Goal: Task Accomplishment & Management: Manage account settings

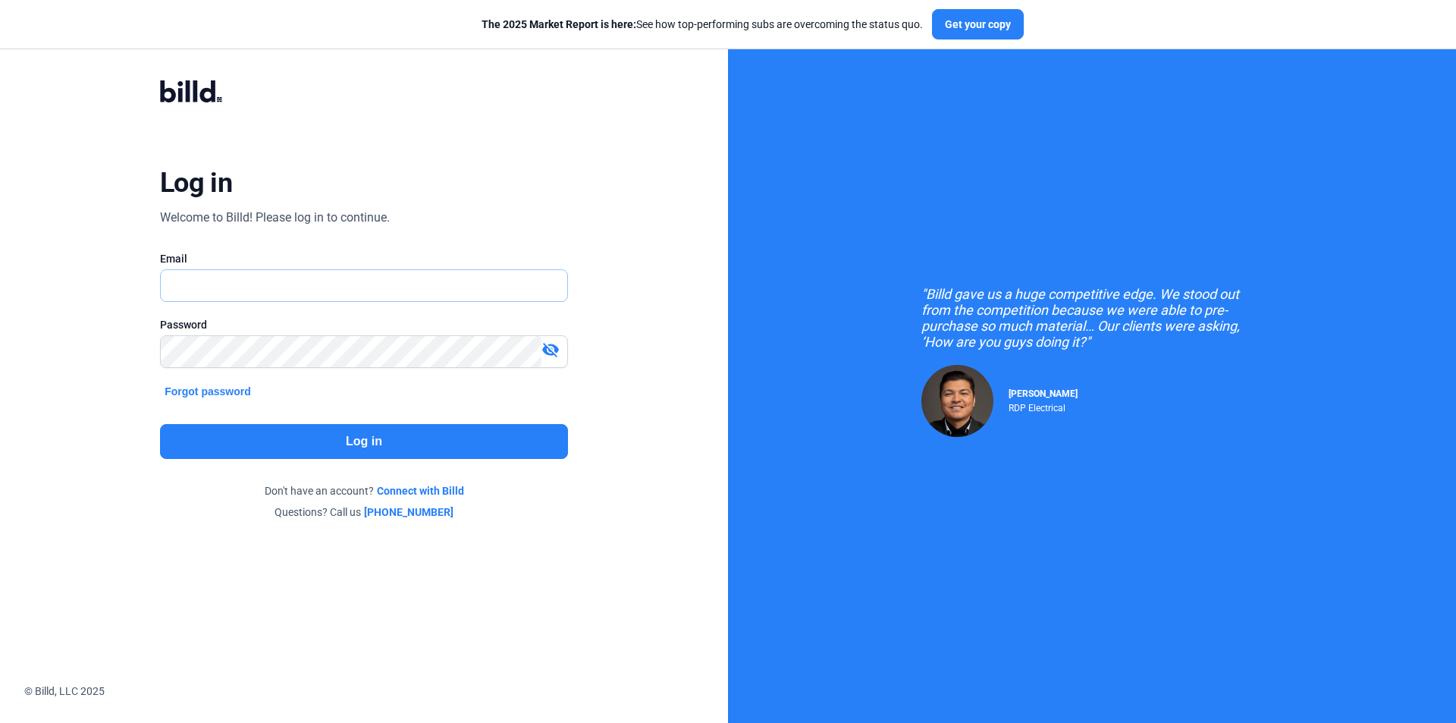
type input "[PERSON_NAME][EMAIL_ADDRESS][DOMAIN_NAME]"
click at [312, 447] on button "Log in" at bounding box center [364, 441] width 408 height 35
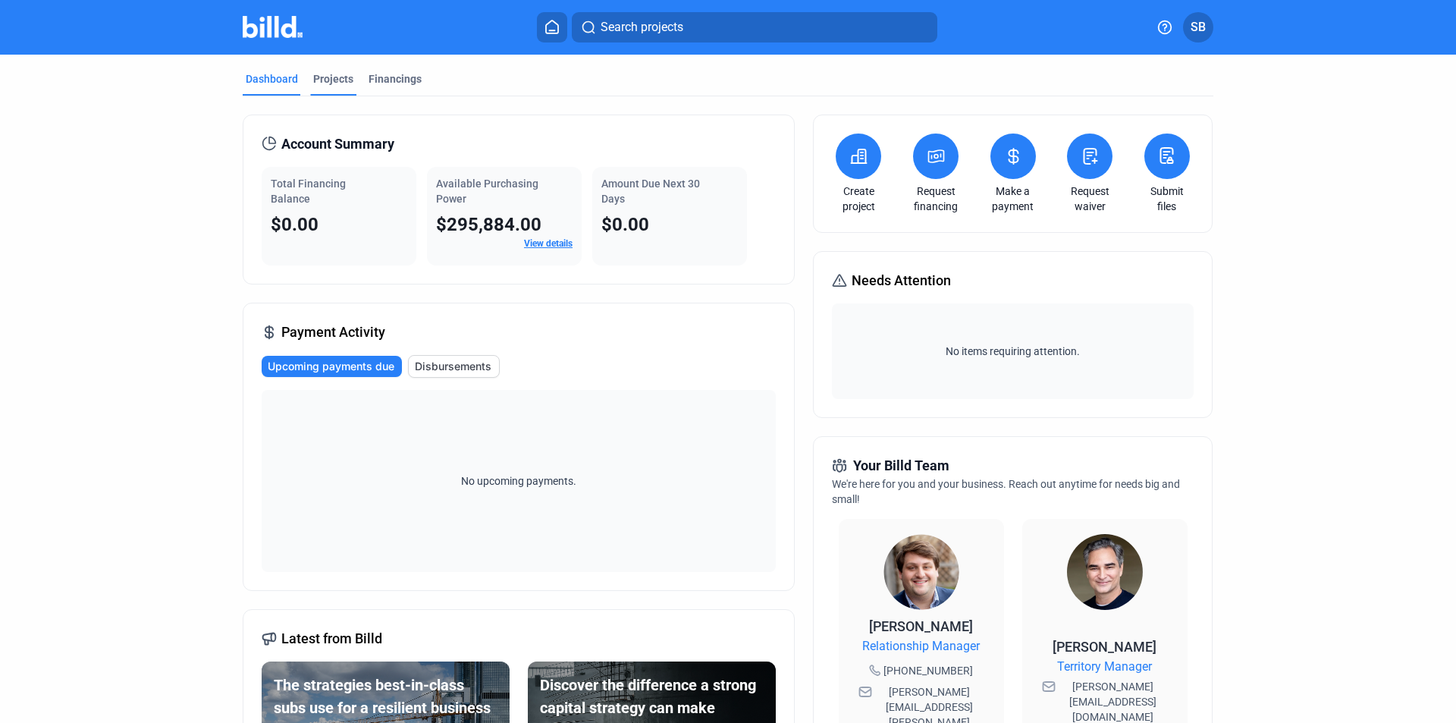
click at [325, 77] on div "Projects" at bounding box center [333, 78] width 40 height 15
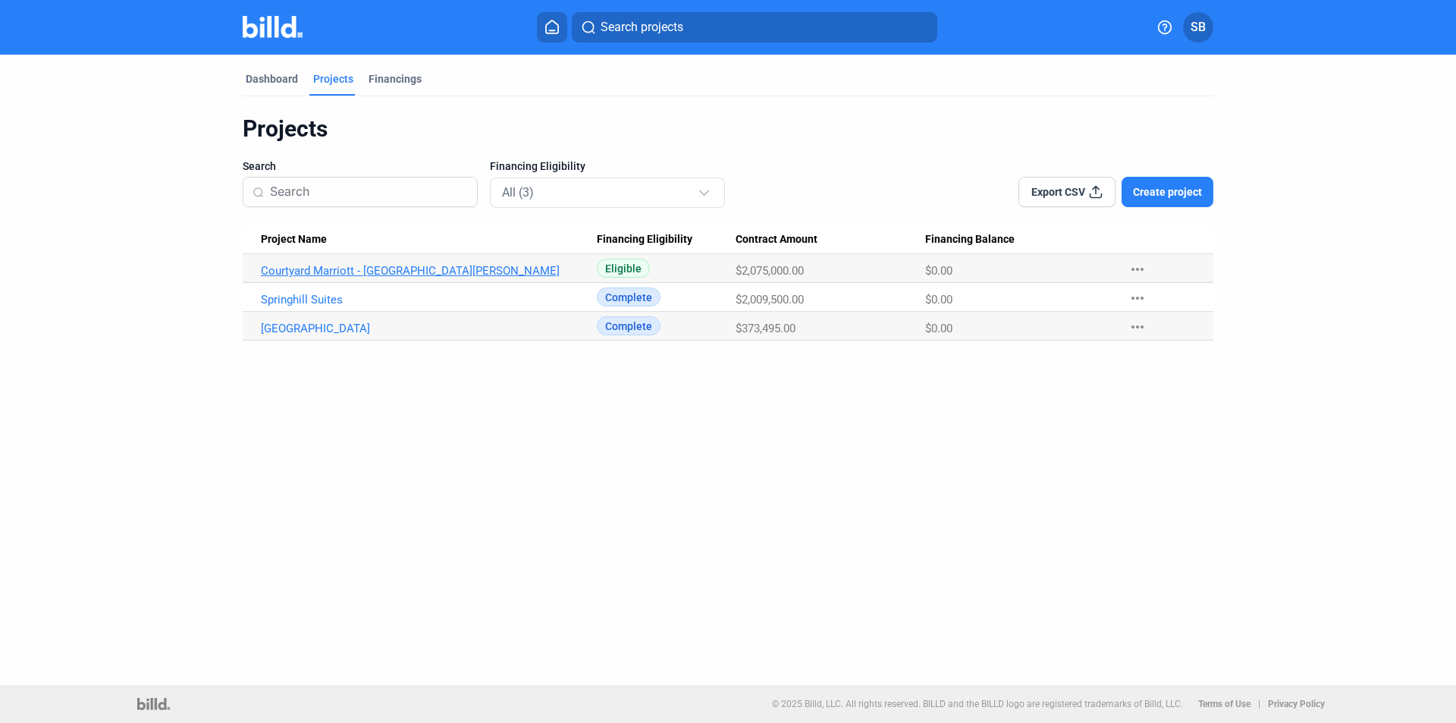
click at [353, 272] on link "Courtyard Marriott - [GEOGRAPHIC_DATA][PERSON_NAME]" at bounding box center [429, 271] width 336 height 14
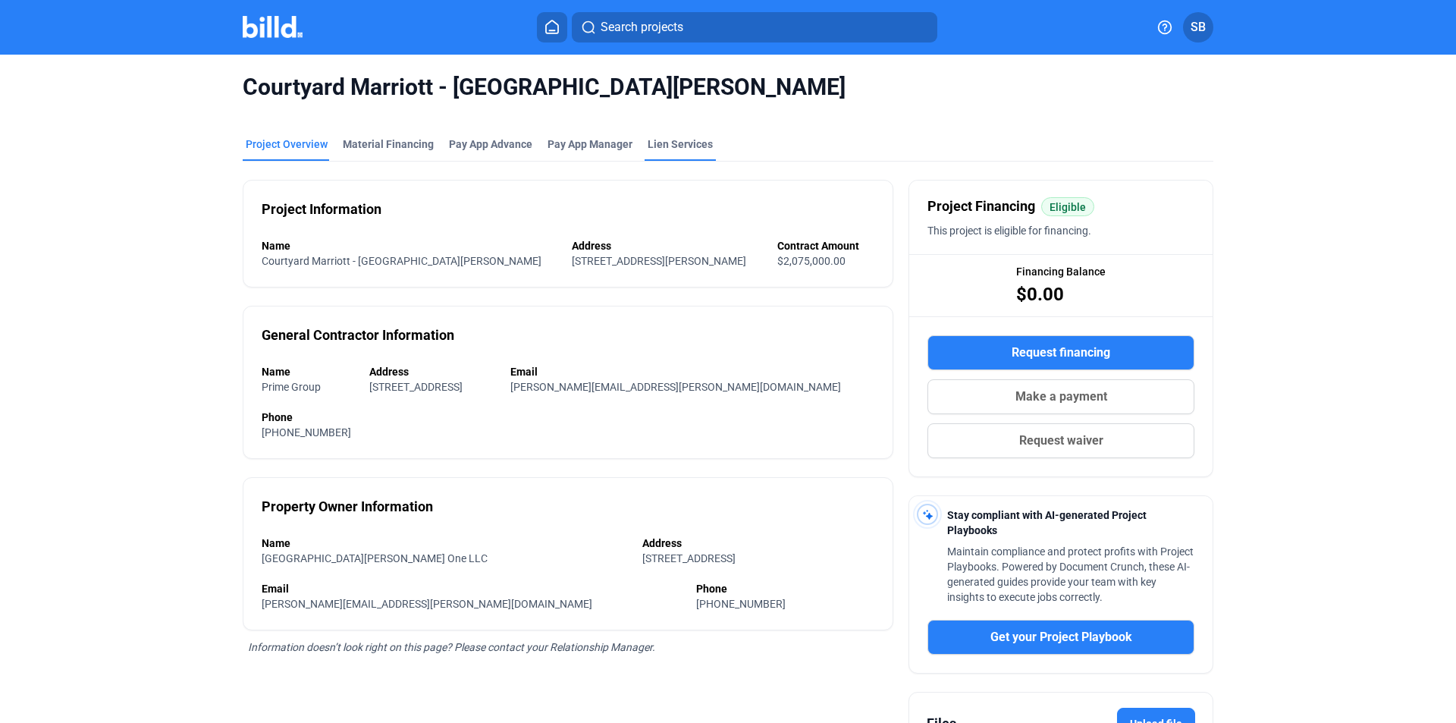
click at [658, 145] on div "Lien Services" at bounding box center [679, 143] width 65 height 15
click at [358, 145] on div "Material Financing" at bounding box center [388, 143] width 91 height 15
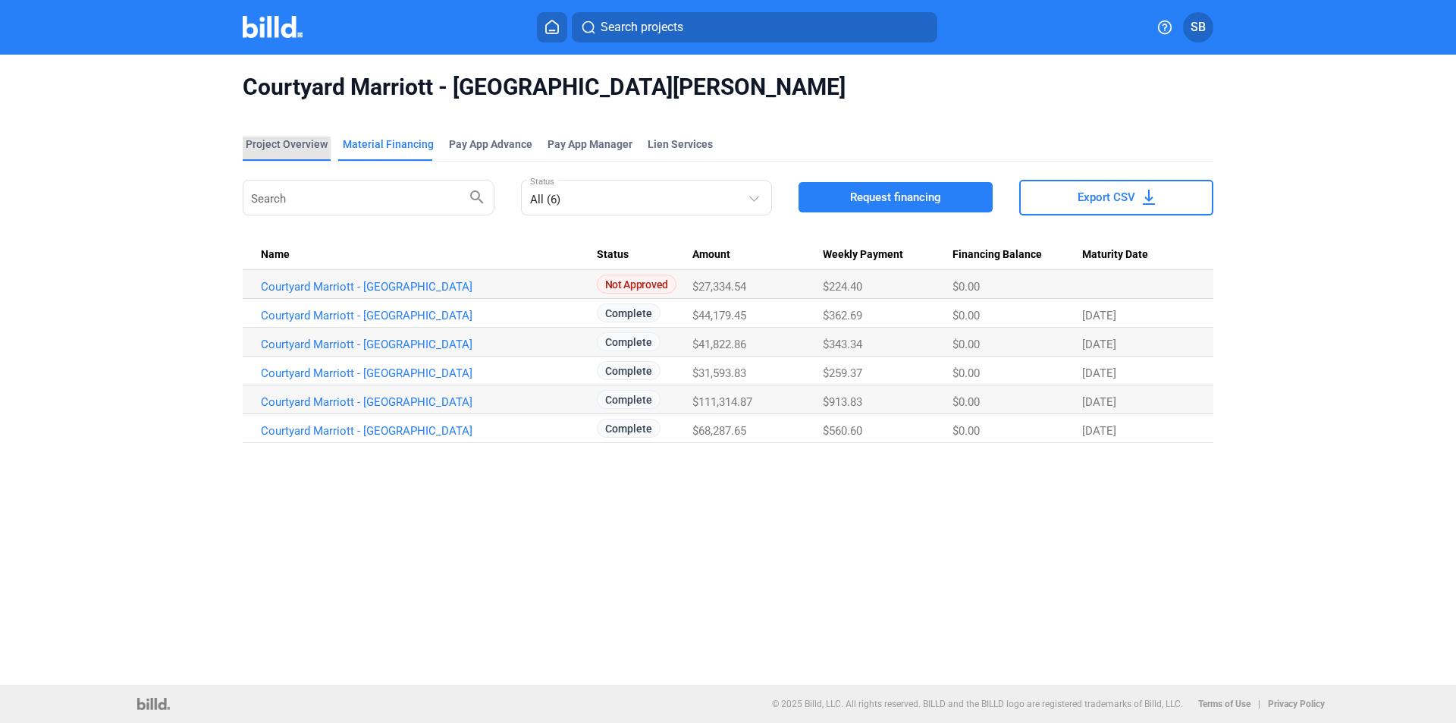
click at [277, 144] on div "Project Overview" at bounding box center [287, 143] width 82 height 15
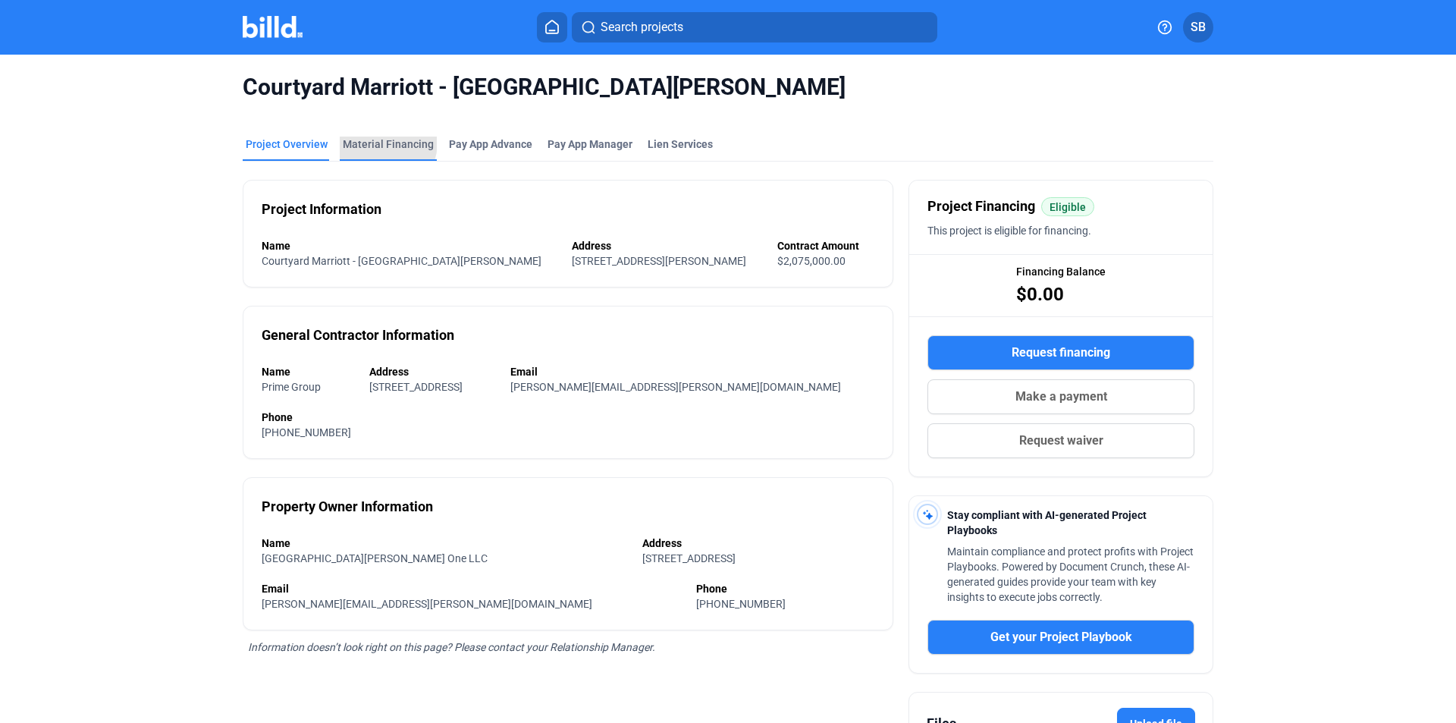
click at [375, 142] on div "Material Financing" at bounding box center [388, 143] width 91 height 15
